Goal: Information Seeking & Learning: Learn about a topic

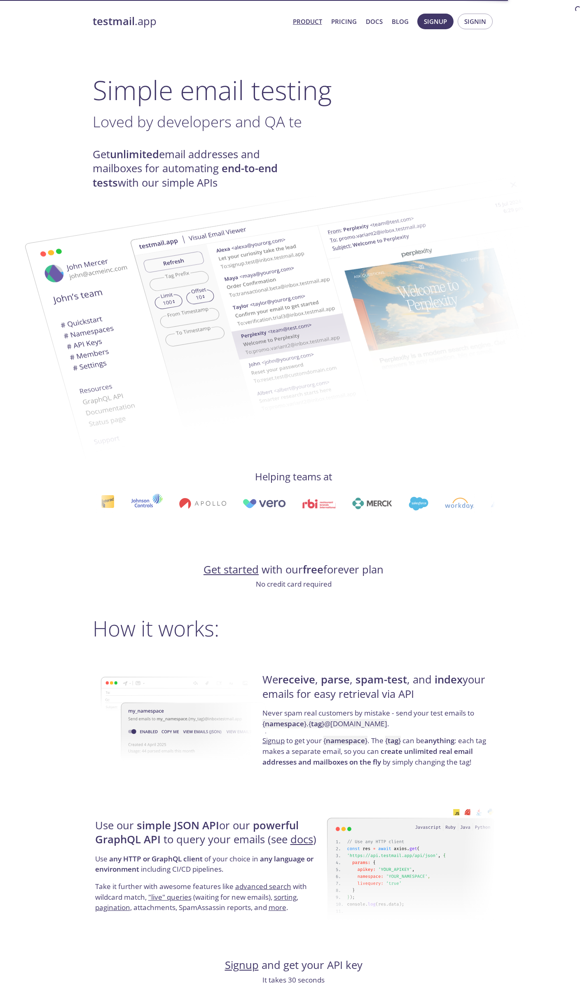
click at [55, 599] on div "testmail .app Product Pricing Docs Blog Signup Signin Simple email testing Love…" at bounding box center [293, 976] width 587 height 1936
click at [55, 598] on div "testmail .app Product Pricing Docs Blog Signup Signin Simple email testing Love…" at bounding box center [293, 976] width 587 height 1936
click at [44, 594] on div "testmail .app Product Pricing Docs Blog Signup Signin Simple email testing Love…" at bounding box center [293, 976] width 587 height 1936
click at [42, 593] on div "testmail .app Product Pricing Docs Blog Signup Signin Simple email testing Neve…" at bounding box center [293, 976] width 587 height 1936
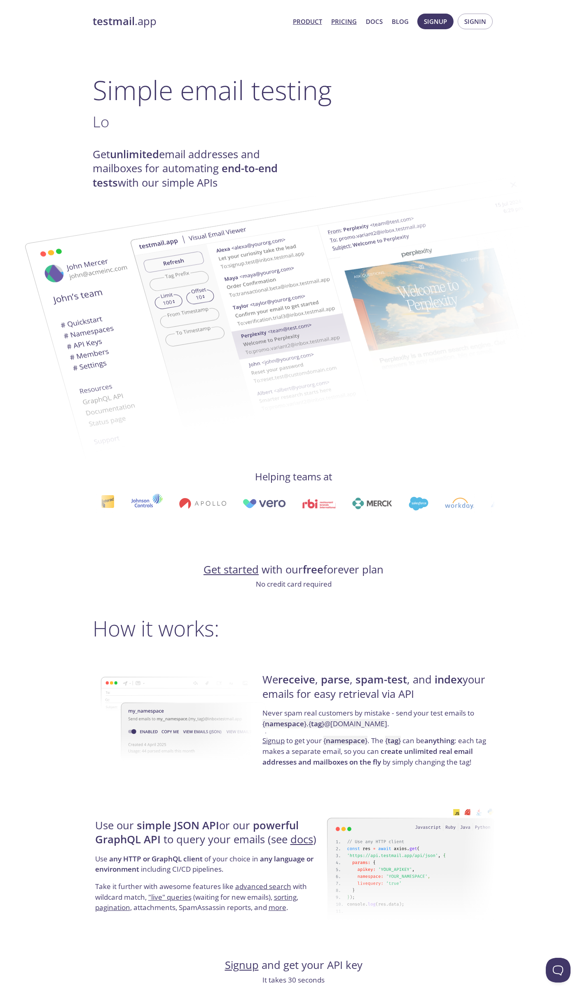
click at [348, 22] on link "Pricing" at bounding box center [344, 21] width 26 height 11
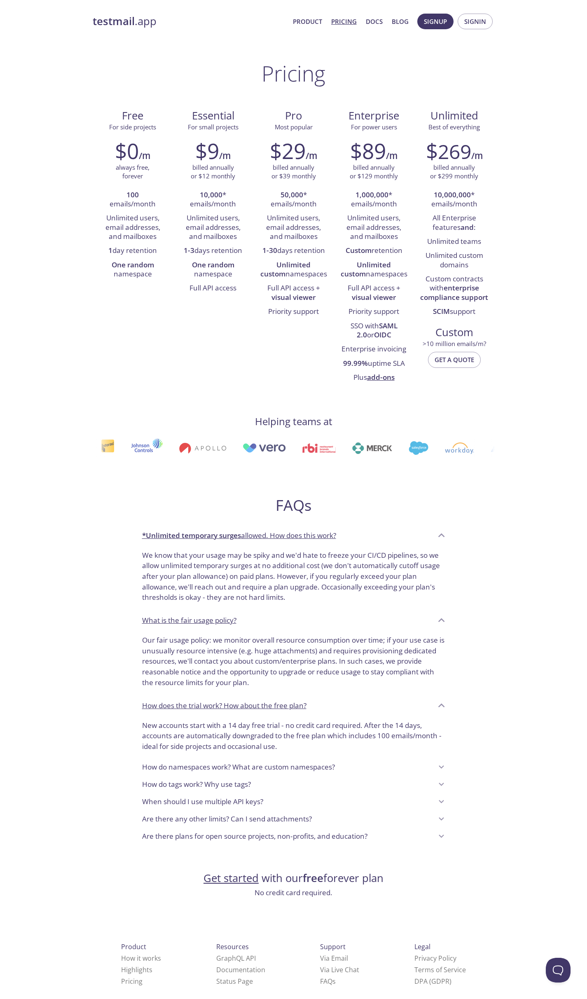
click at [541, 184] on div "testmail .app Product Pricing Docs Blog Signup Signin Pricing Free For side pro…" at bounding box center [293, 539] width 587 height 1063
click at [539, 186] on div "testmail .app Product Pricing Docs Blog Signup Signin Pricing Free For side pro…" at bounding box center [293, 539] width 587 height 1063
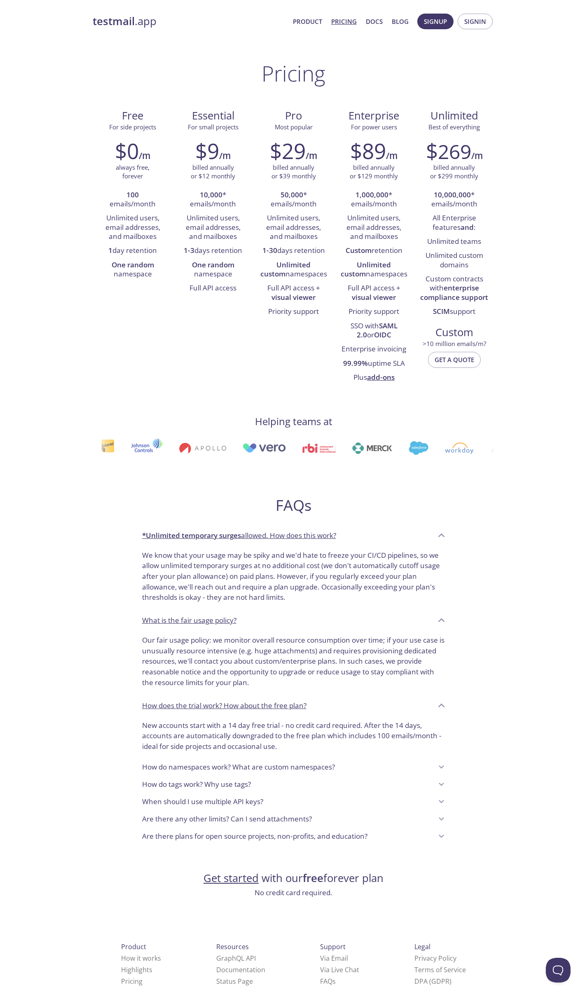
click at [539, 186] on div "testmail .app Product Pricing Docs Blog Signup Signin Pricing Free For side pro…" at bounding box center [293, 539] width 587 height 1063
click at [537, 187] on div "testmail .app Product Pricing Docs Blog Signup Signin Pricing Free For side pro…" at bounding box center [293, 539] width 587 height 1063
click at [553, 337] on div "testmail .app Product Pricing Docs Blog Signup Signin Pricing Free For side pro…" at bounding box center [293, 539] width 587 height 1063
click at [540, 337] on div "testmail .app Product Pricing Docs Blog Signup Signin Pricing Free For side pro…" at bounding box center [293, 539] width 587 height 1063
click at [575, 767] on div "testmail .app Product Pricing Docs Blog Signup Signin Pricing Free For side pro…" at bounding box center [293, 539] width 587 height 1063
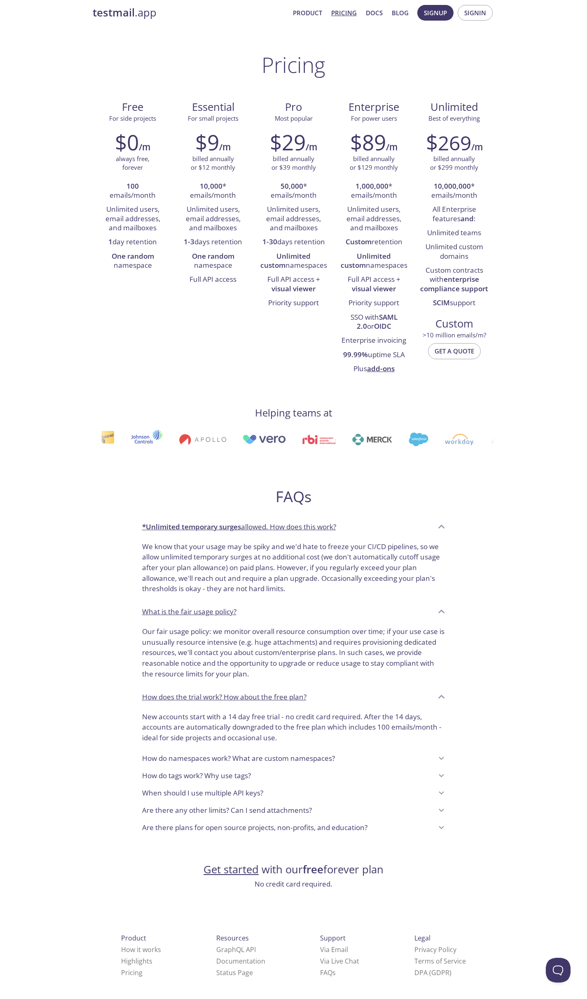
scroll to position [11, 0]
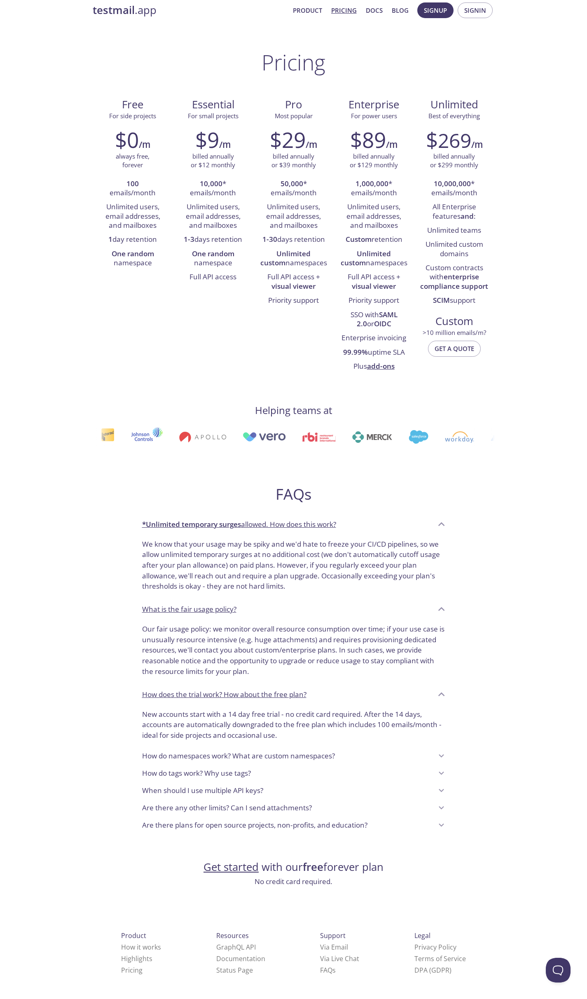
click at [551, 754] on div "testmail .app Product Pricing Docs Blog Signup Signin Pricing Free For side pro…" at bounding box center [293, 528] width 587 height 1063
